Goal: Information Seeking & Learning: Learn about a topic

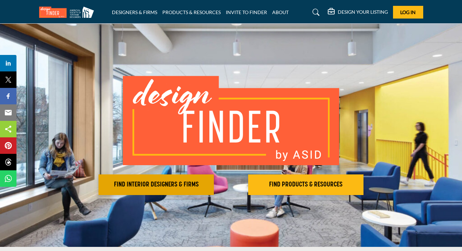
click at [171, 187] on h2 "FIND INTERIOR DESIGNERS & FIRMS" at bounding box center [156, 184] width 111 height 8
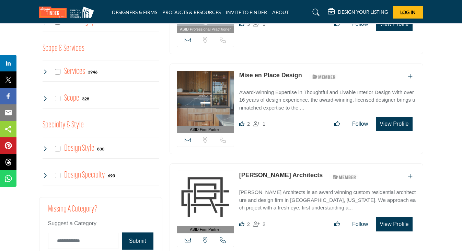
scroll to position [536, 0]
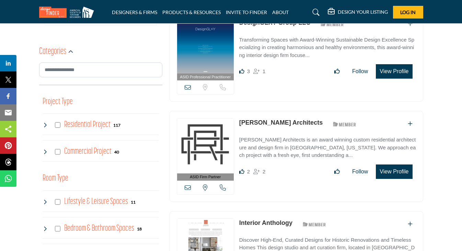
scroll to position [217, 0]
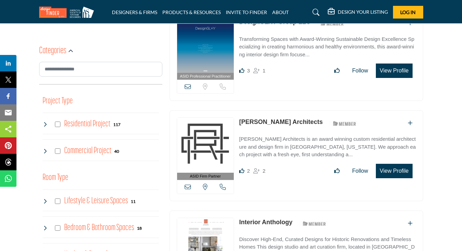
click at [85, 124] on h4 "Residential Project" at bounding box center [87, 124] width 46 height 12
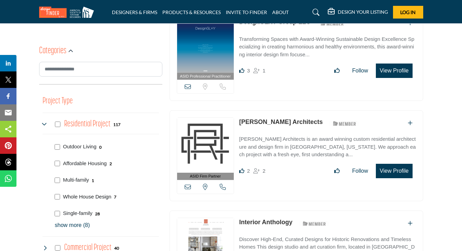
click at [68, 198] on p "Whole House Design" at bounding box center [87, 197] width 48 height 8
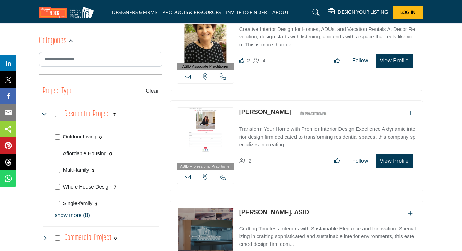
scroll to position [238, 0]
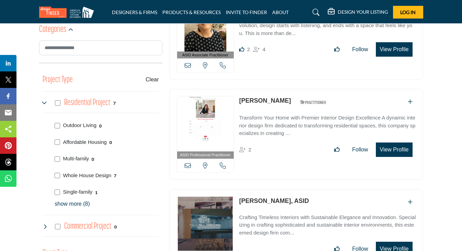
click at [219, 133] on img at bounding box center [205, 123] width 57 height 55
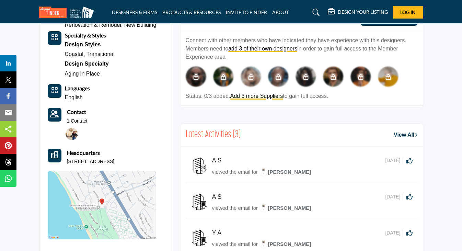
scroll to position [332, 0]
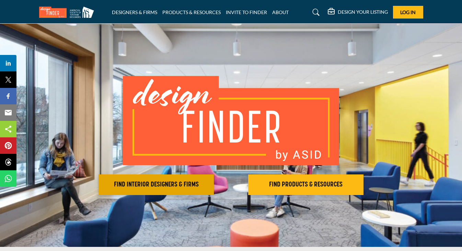
click at [161, 185] on h2 "FIND INTERIOR DESIGNERS & FIRMS" at bounding box center [156, 184] width 111 height 8
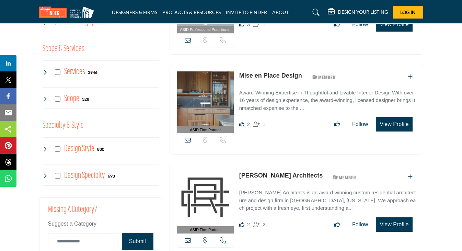
scroll to position [553, 0]
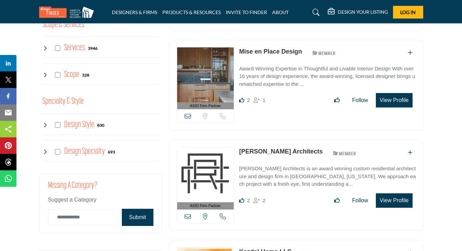
drag, startPoint x: 236, startPoint y: 49, endPoint x: 302, endPoint y: 50, distance: 65.5
click at [302, 50] on div "ASID Firm Partner ASID Firm Partners are design companies with ASID-qualified i…" at bounding box center [297, 85] width 254 height 91
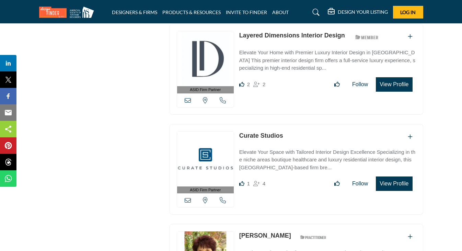
scroll to position [1076, 0]
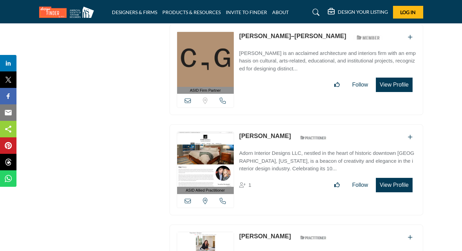
scroll to position [1355, 0]
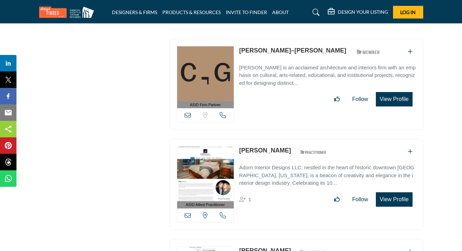
drag, startPoint x: 239, startPoint y: 46, endPoint x: 283, endPoint y: 47, distance: 43.9
click at [283, 47] on div "Chu–Gooding ASID Member who supports and impacts the Interior Design industry." at bounding box center [312, 52] width 146 height 12
